Goal: Check status: Check status

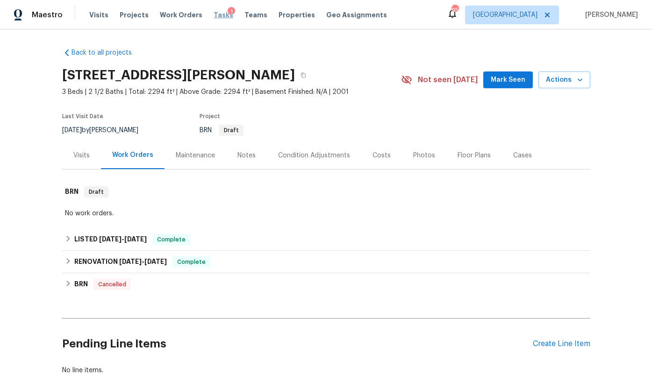
click at [215, 18] on span "Tasks" at bounding box center [223, 15] width 20 height 7
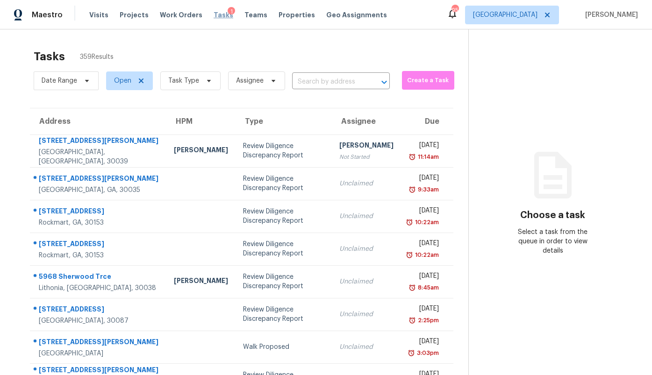
click at [213, 15] on span "Tasks" at bounding box center [223, 15] width 20 height 7
click at [213, 16] on span "Tasks" at bounding box center [223, 15] width 20 height 7
click at [123, 79] on span "Open" at bounding box center [122, 80] width 17 height 9
click at [130, 123] on label "Closed" at bounding box center [128, 120] width 34 height 9
click at [117, 122] on input "Closed" at bounding box center [114, 119] width 6 height 6
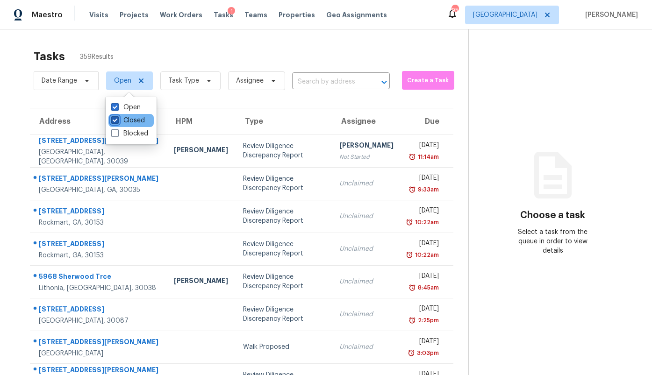
checkbox input "true"
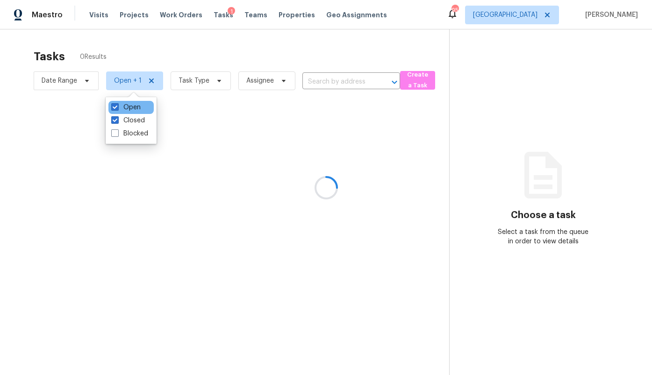
click at [142, 104] on div "Open" at bounding box center [130, 107] width 45 height 13
click at [134, 106] on label "Open" at bounding box center [125, 107] width 29 height 9
click at [117, 106] on input "Open" at bounding box center [114, 106] width 6 height 6
checkbox input "false"
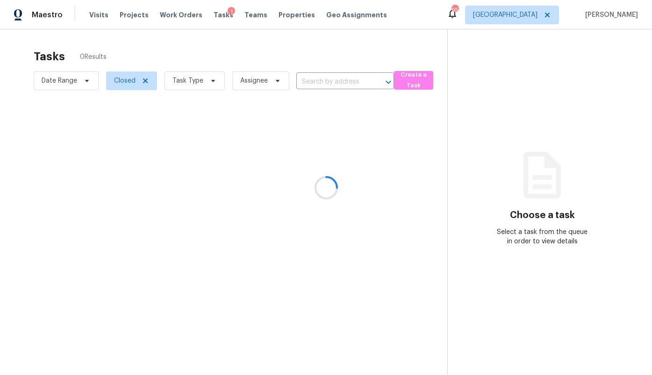
click at [315, 82] on div at bounding box center [326, 187] width 652 height 375
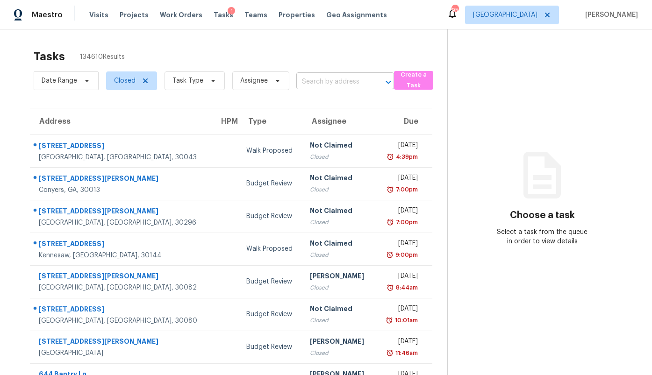
click at [314, 82] on input "text" at bounding box center [331, 82] width 71 height 14
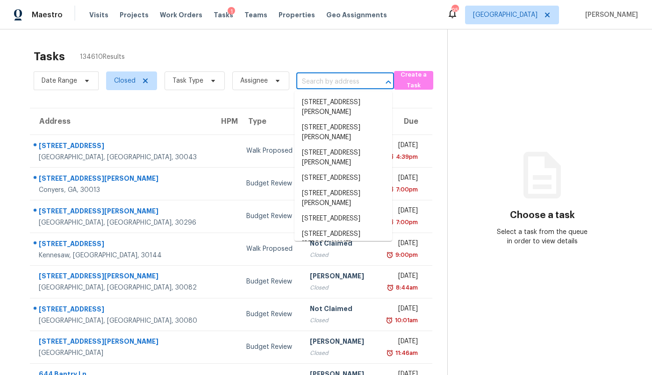
paste input "[STREET_ADDRESS]"
type input "[STREET_ADDRESS]"
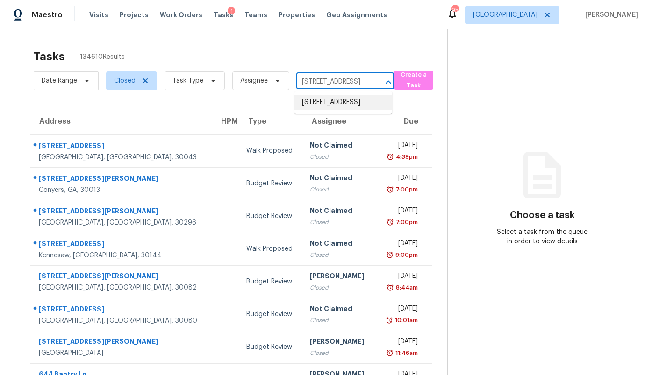
click at [315, 103] on li "[STREET_ADDRESS]" at bounding box center [343, 102] width 98 height 15
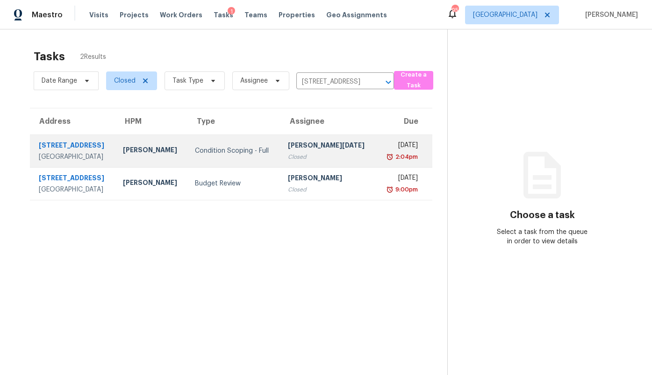
click at [262, 159] on td "Condition Scoping - Full" at bounding box center [233, 151] width 92 height 33
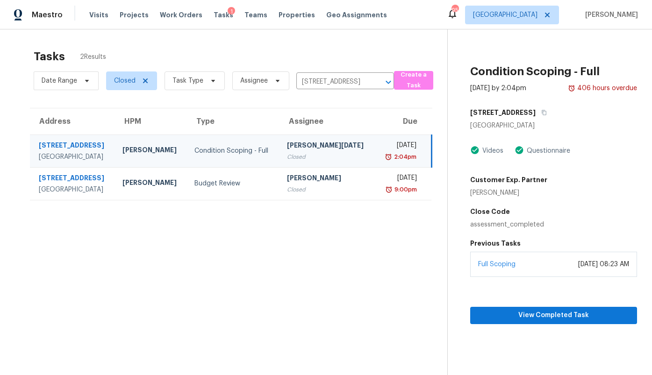
scroll to position [29, 0]
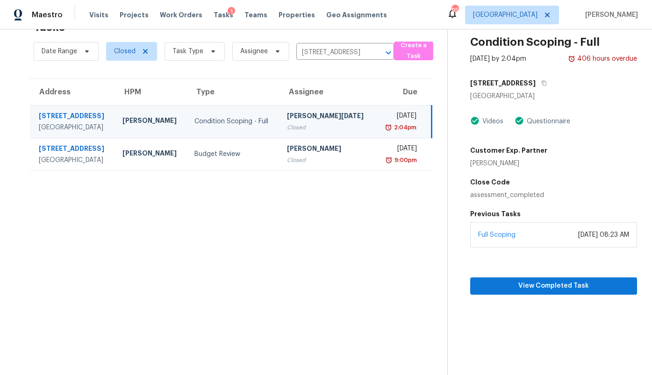
click at [565, 297] on section "Condition Scoping - Full [DATE] by 2:04pm 406 hours overdue [STREET_ADDRESS][PE…" at bounding box center [542, 187] width 190 height 375
click at [563, 282] on span "View Completed Task" at bounding box center [553, 286] width 152 height 12
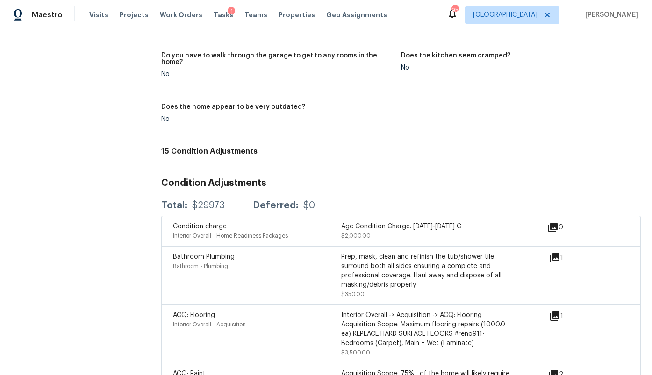
scroll to position [1032, 0]
